Goal: Navigation & Orientation: Find specific page/section

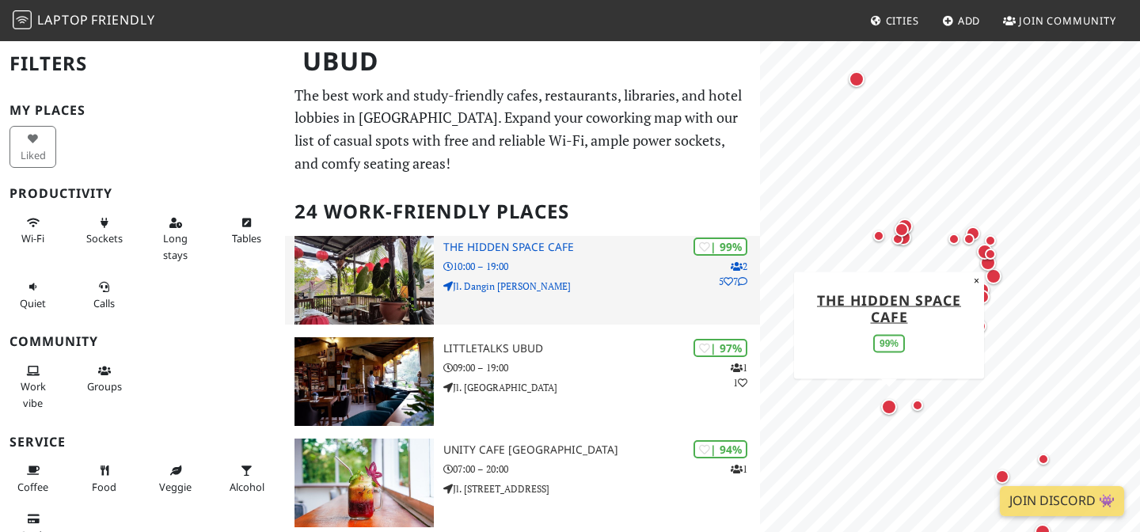
click at [507, 244] on h3 "The Hidden Space Cafe" at bounding box center [601, 247] width 317 height 13
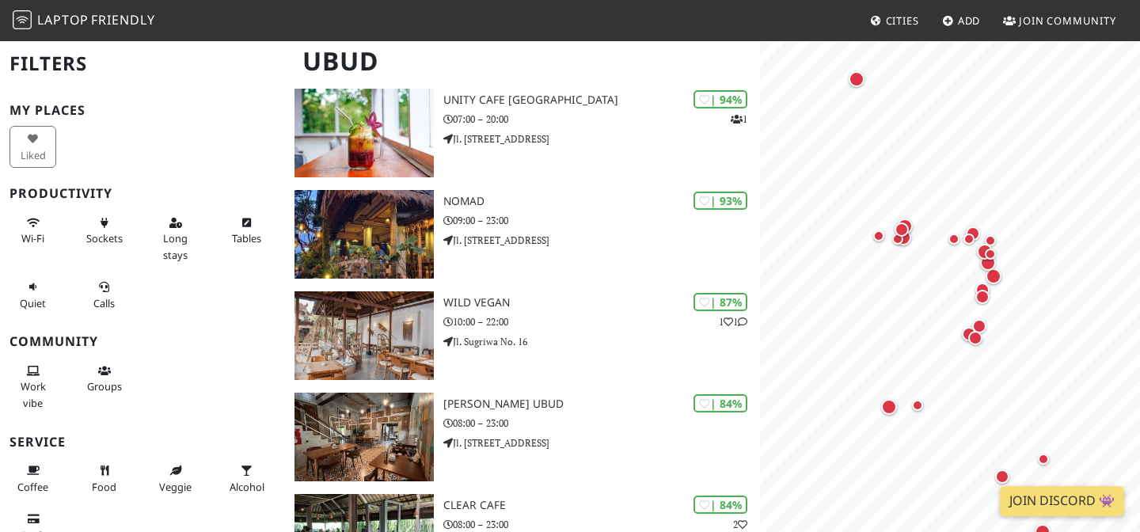
scroll to position [382, 0]
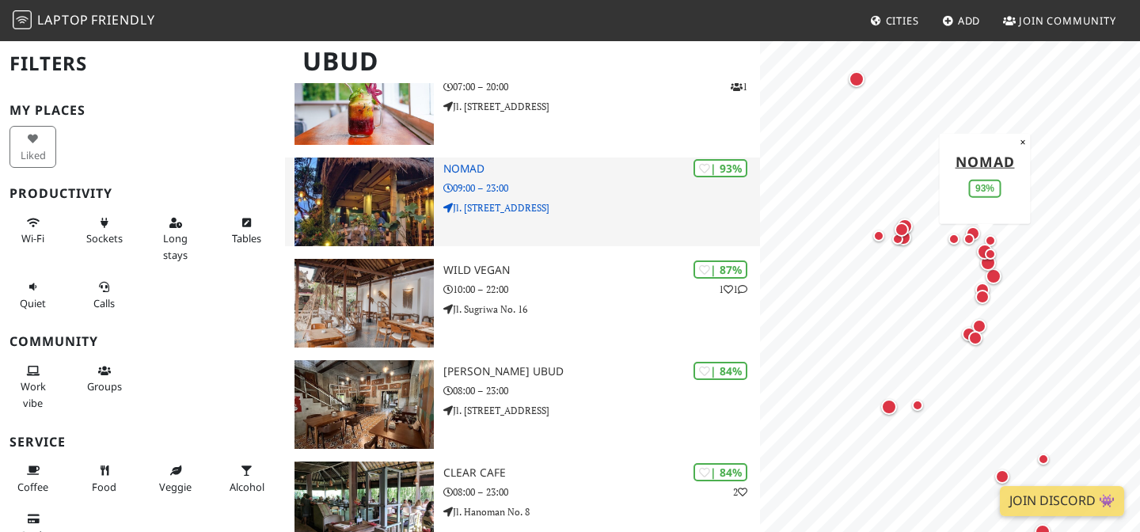
click at [466, 165] on h3 "Nomad" at bounding box center [601, 168] width 317 height 13
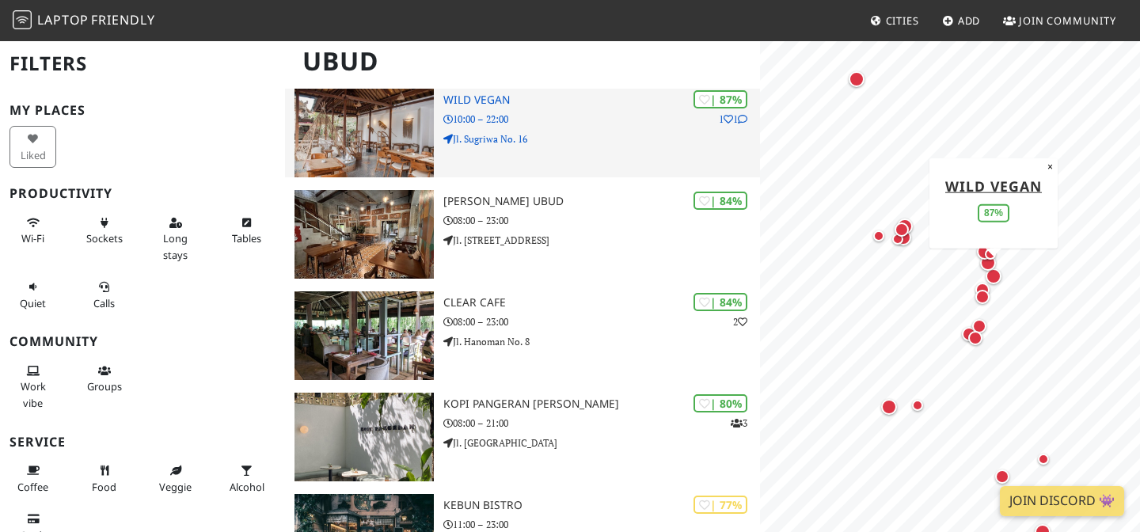
click at [300, 173] on img at bounding box center [364, 133] width 139 height 89
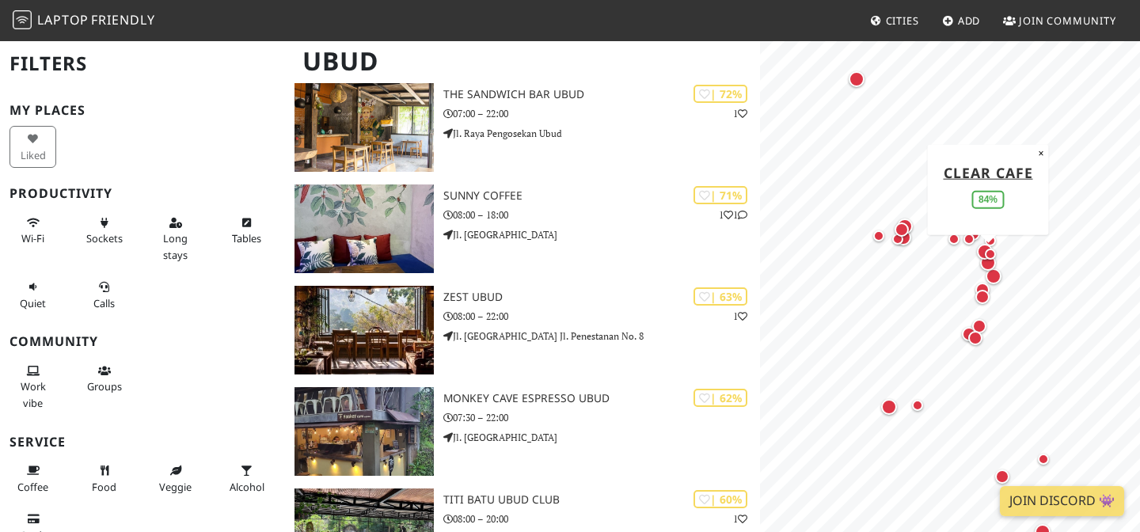
scroll to position [1325, 0]
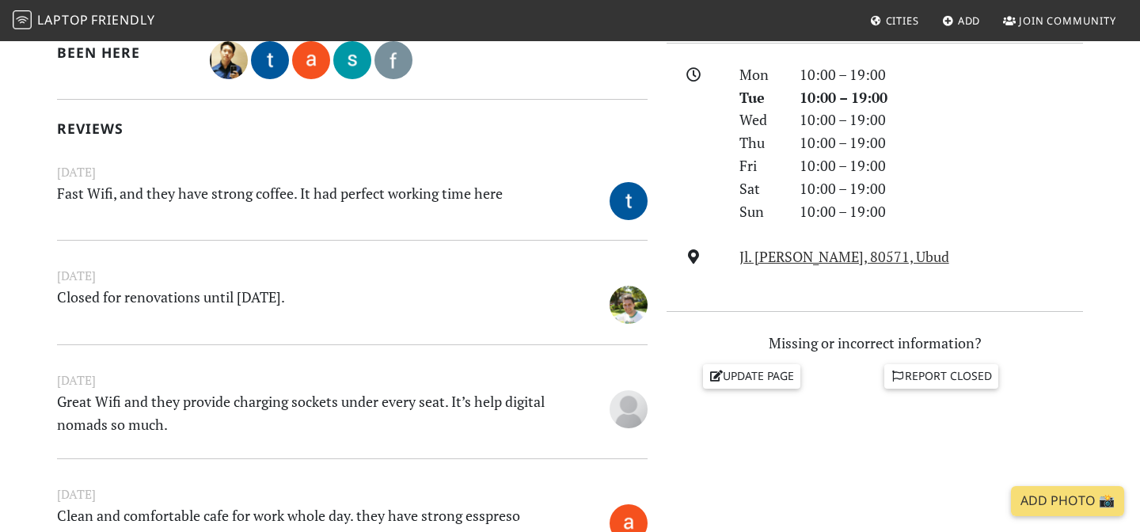
scroll to position [447, 0]
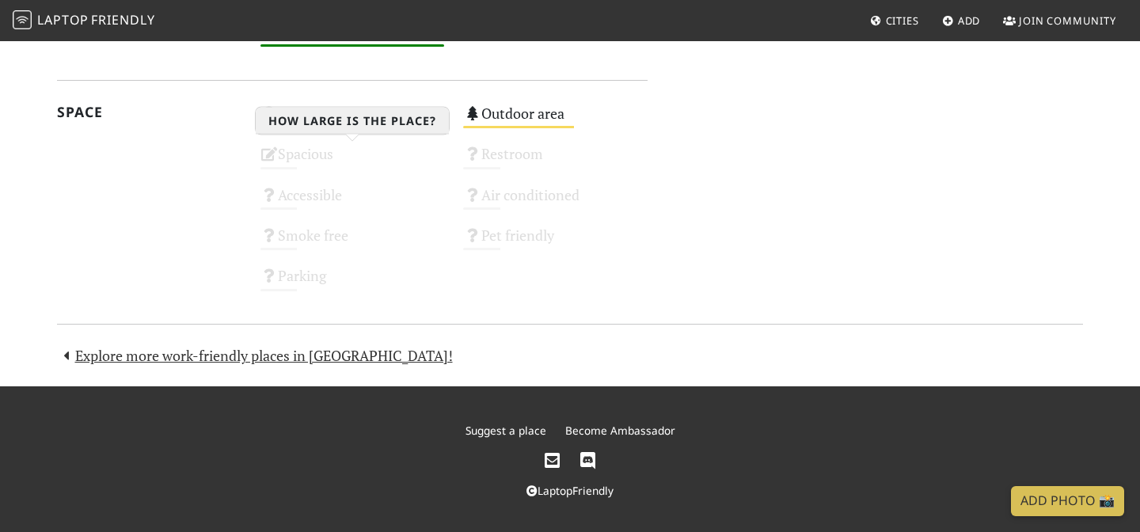
scroll to position [963, 0]
